Goal: Navigation & Orientation: Find specific page/section

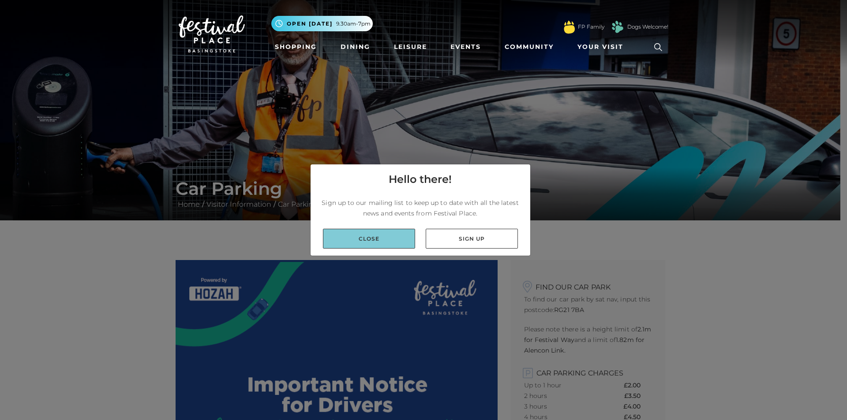
click at [395, 239] on link "Close" at bounding box center [369, 239] width 92 height 20
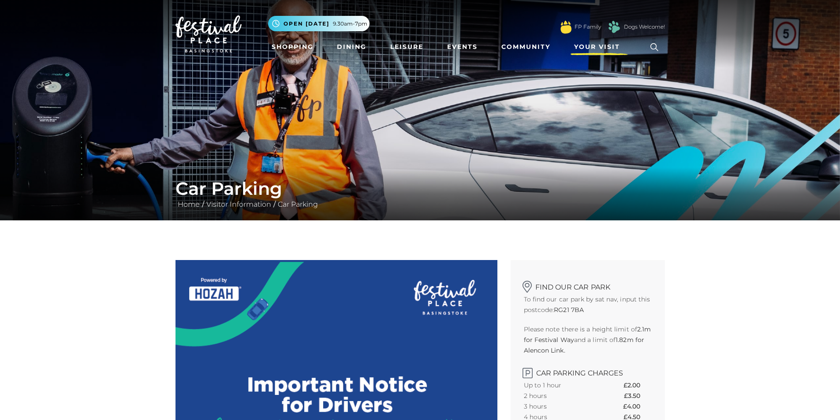
click at [588, 45] on span "Your Visit" at bounding box center [597, 46] width 46 height 9
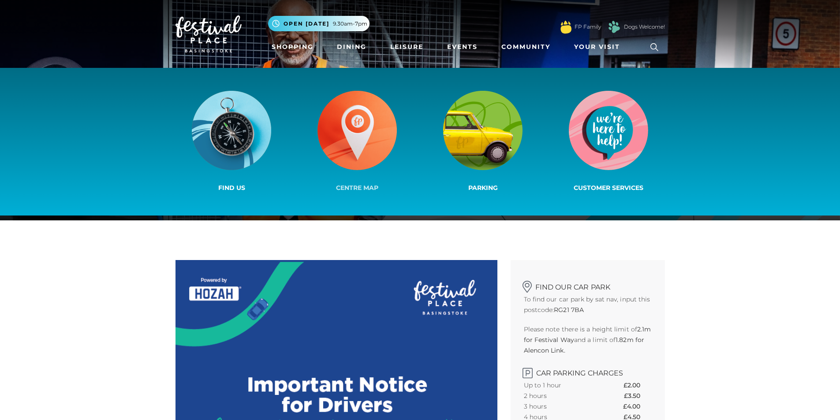
click at [356, 154] on img at bounding box center [356, 130] width 79 height 79
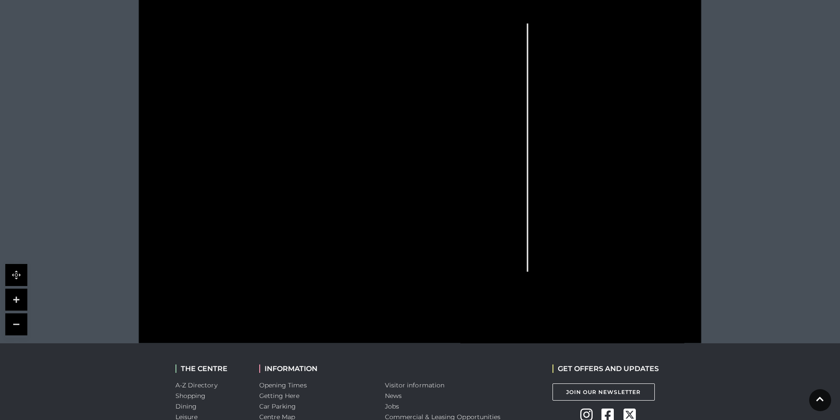
scroll to position [220, 0]
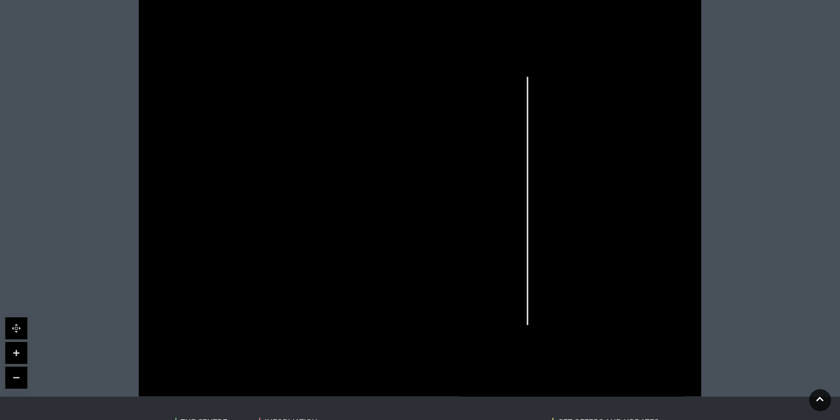
click at [384, 256] on rect at bounding box center [386, 253] width 13 height 7
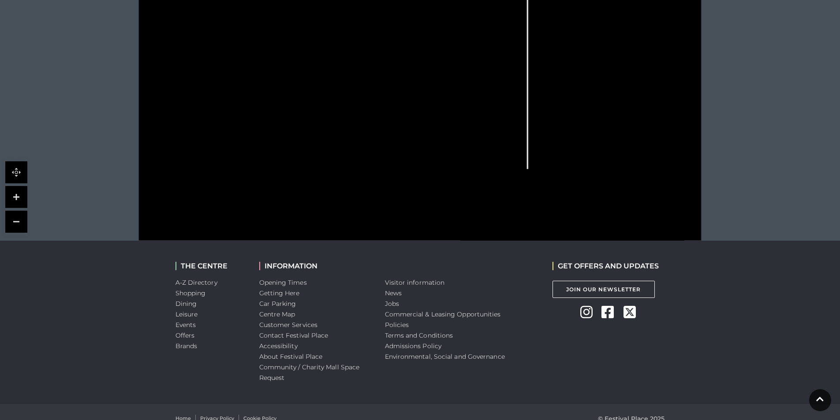
scroll to position [389, 0]
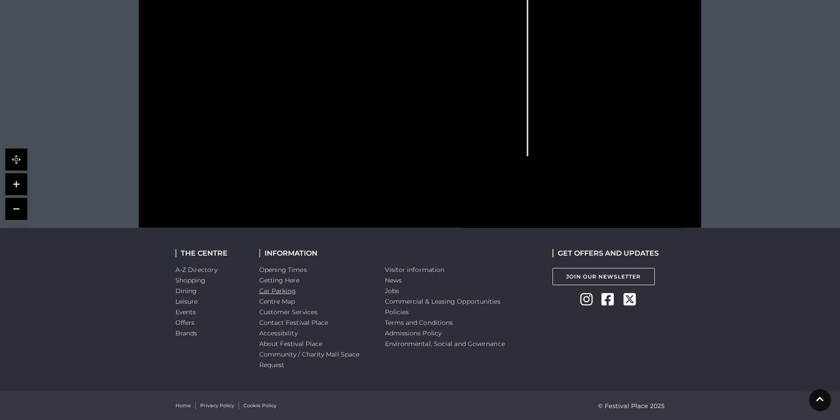
click at [278, 291] on link "Car Parking" at bounding box center [277, 291] width 37 height 8
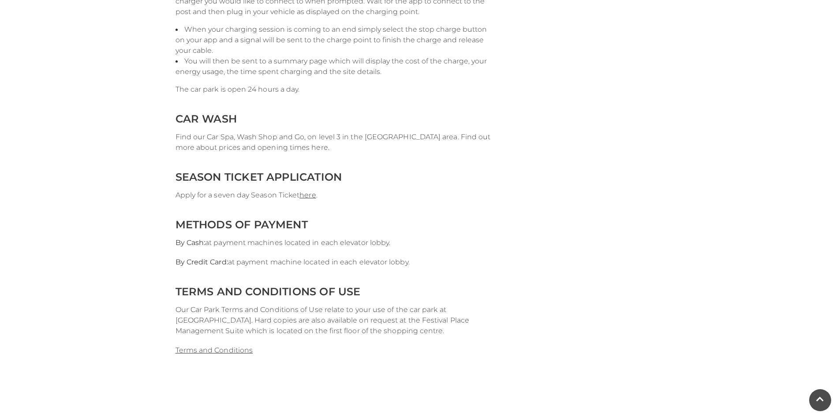
scroll to position [1720, 0]
